Goal: Task Accomplishment & Management: Manage account settings

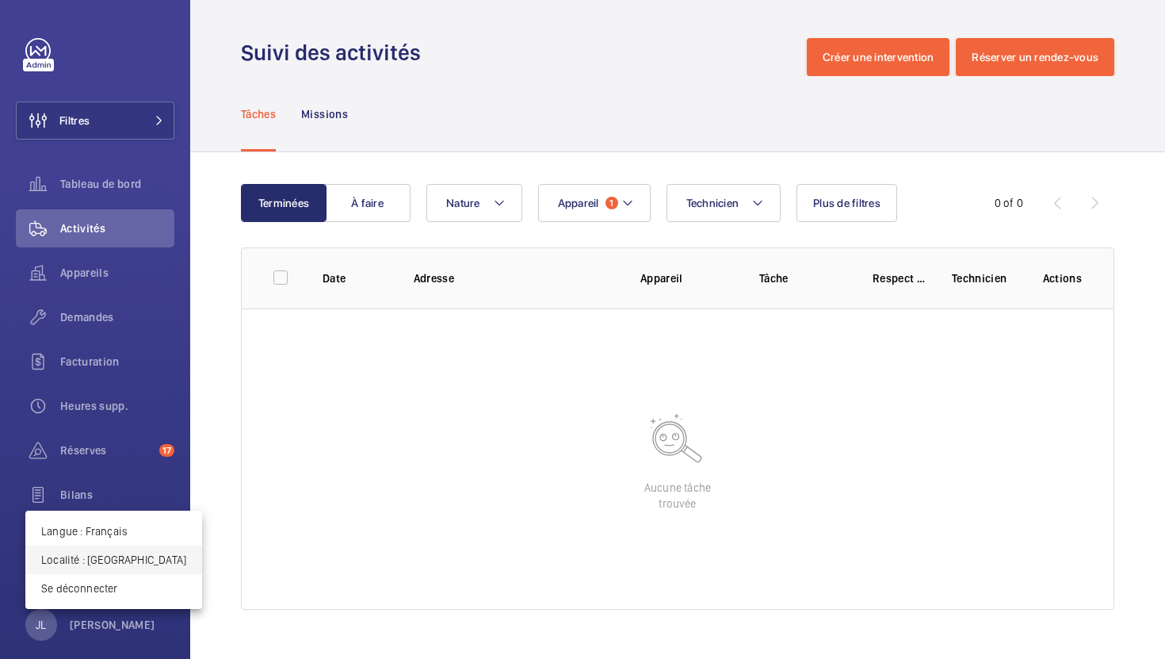
click at [107, 559] on p "Localité : [GEOGRAPHIC_DATA]" at bounding box center [113, 560] width 145 height 16
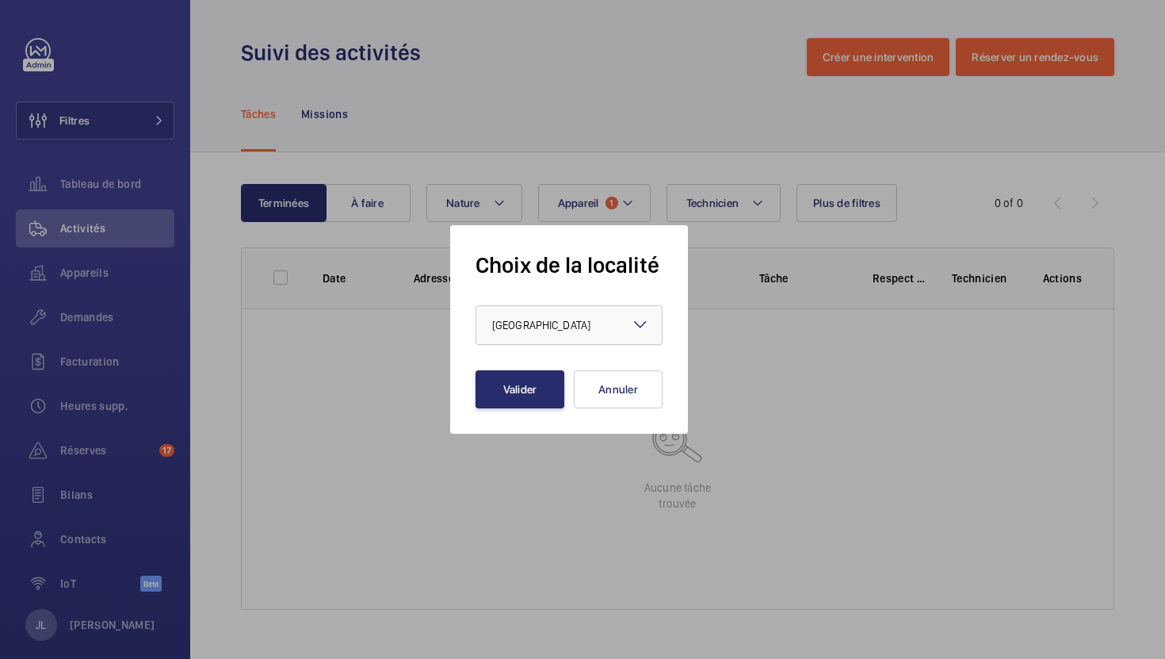
click at [536, 328] on span "[GEOGRAPHIC_DATA]" at bounding box center [541, 325] width 98 height 13
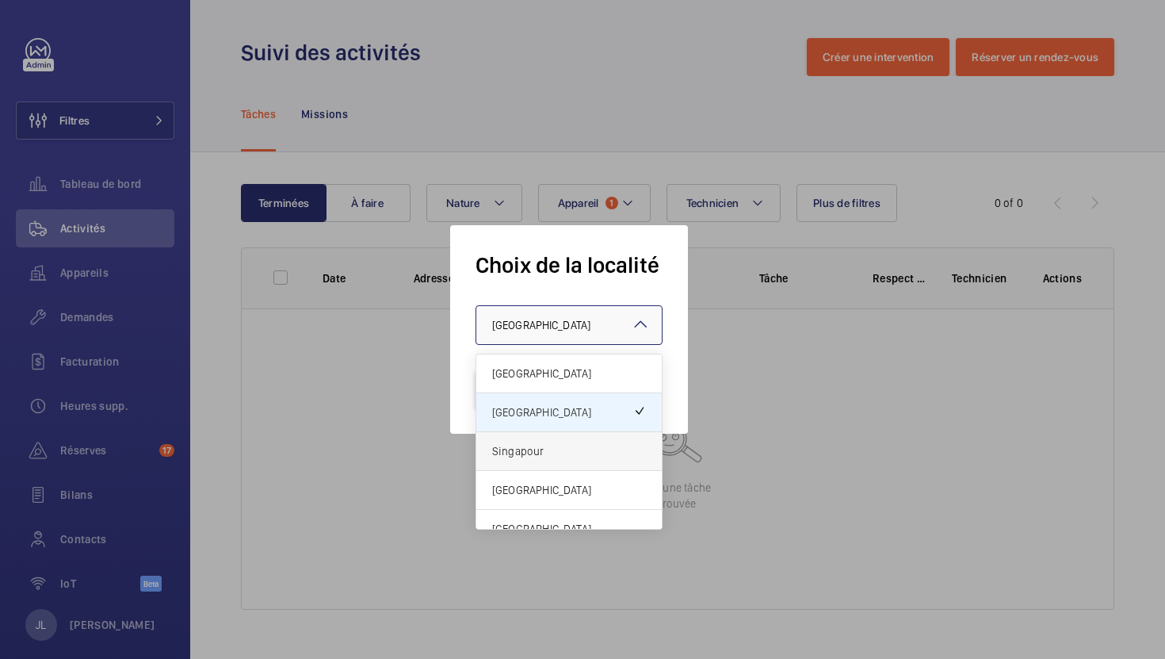
click at [521, 460] on div "Singapour" at bounding box center [568, 451] width 185 height 39
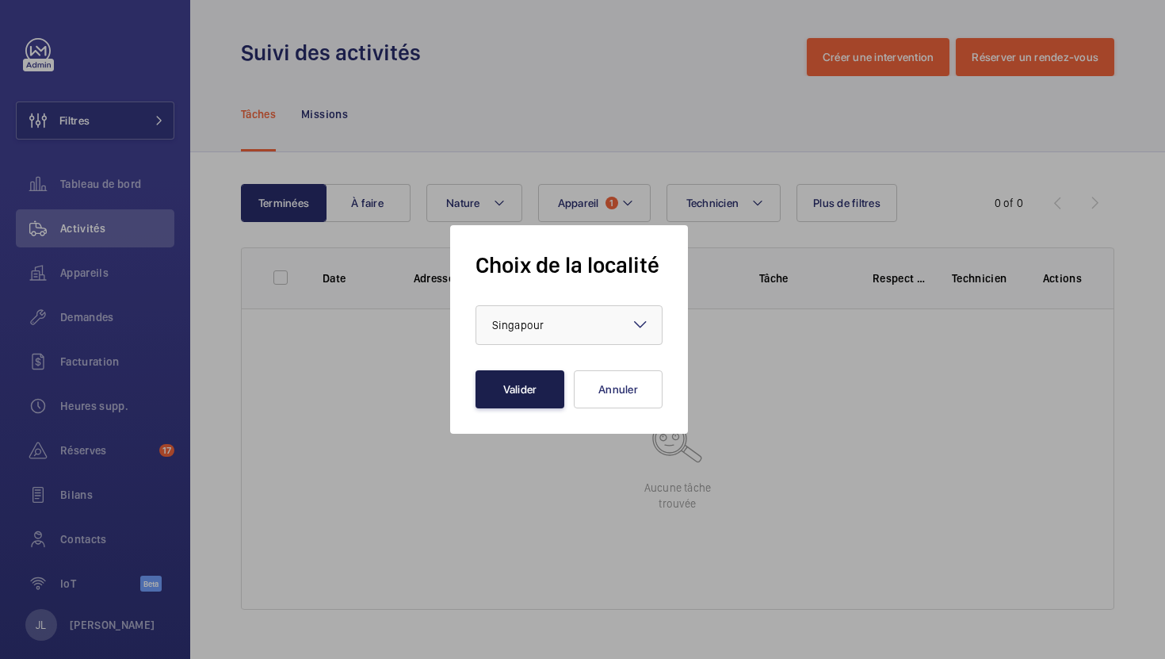
click at [525, 387] on button "Valider" at bounding box center [519, 389] width 89 height 38
